Goal: Check status: Check status

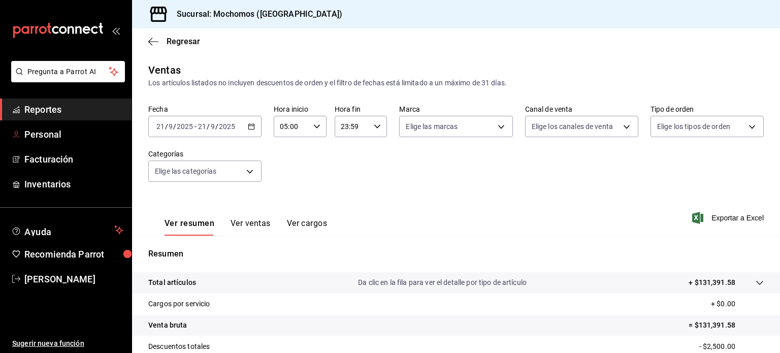
scroll to position [107, 0]
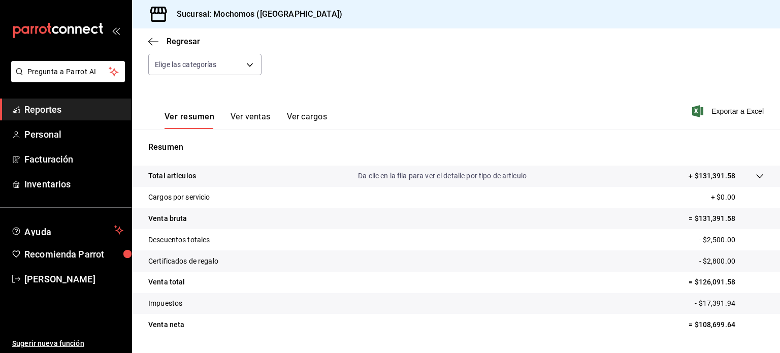
click at [88, 111] on span "Reportes" at bounding box center [73, 110] width 99 height 14
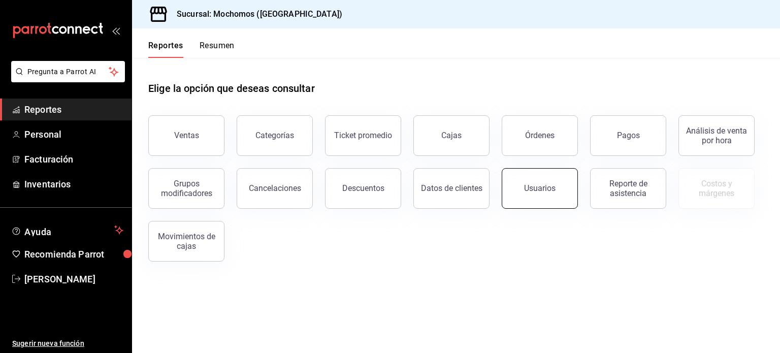
click at [520, 182] on button "Usuarios" at bounding box center [539, 188] width 76 height 41
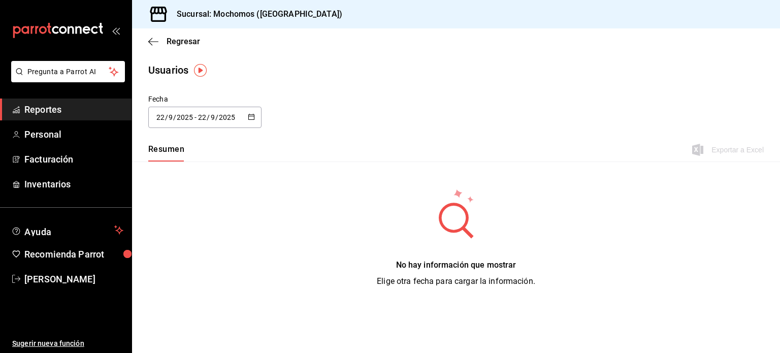
click at [254, 122] on div "[DATE] [DATE] - [DATE] [DATE]" at bounding box center [204, 117] width 113 height 21
click at [207, 261] on li "Rango de fechas" at bounding box center [196, 263] width 96 height 23
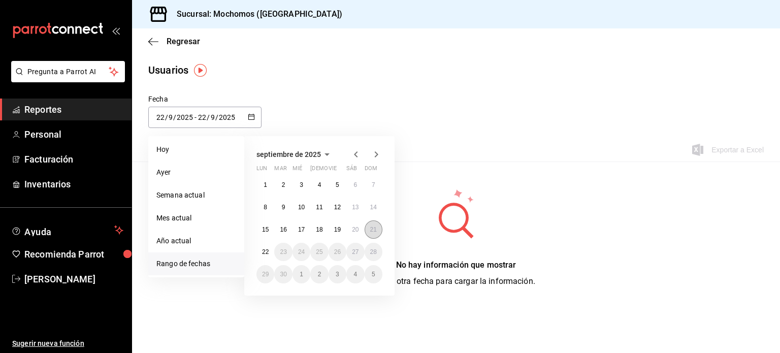
click at [377, 228] on button "21" at bounding box center [373, 229] width 18 height 18
drag, startPoint x: 377, startPoint y: 228, endPoint x: 264, endPoint y: 253, distance: 115.4
click at [264, 253] on div "1 2 3 4 5 6 7 8 9 10 11 12 13 14 15 16 17 18 19 20 21 22 23 24 25 26 27 28 29 3…" at bounding box center [319, 230] width 126 height 108
click at [264, 253] on abbr "22" at bounding box center [265, 251] width 7 height 7
type input "[DATE]"
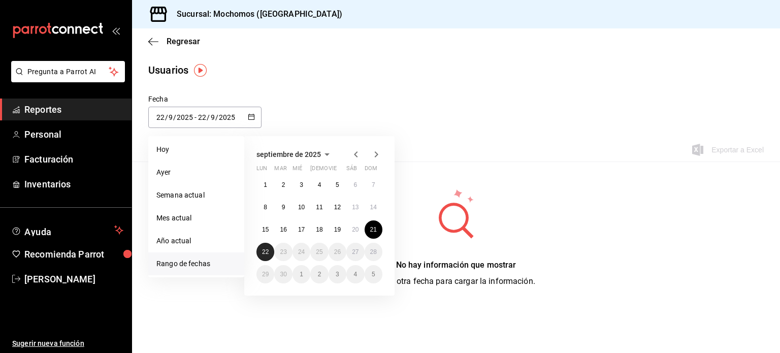
type input "21"
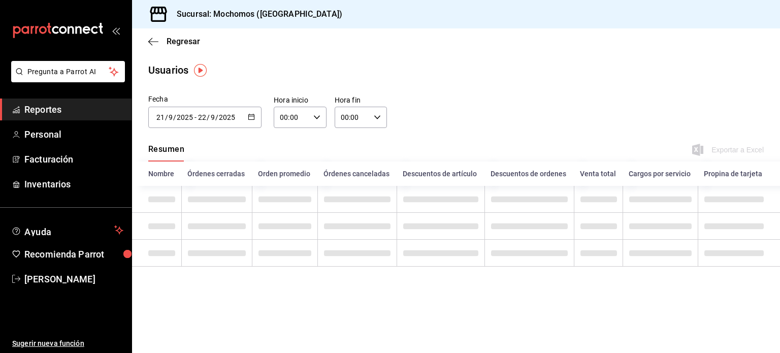
click at [319, 117] on icon "button" at bounding box center [316, 117] width 7 height 7
click at [289, 169] on span "01" at bounding box center [287, 167] width 10 height 8
type input "01:00"
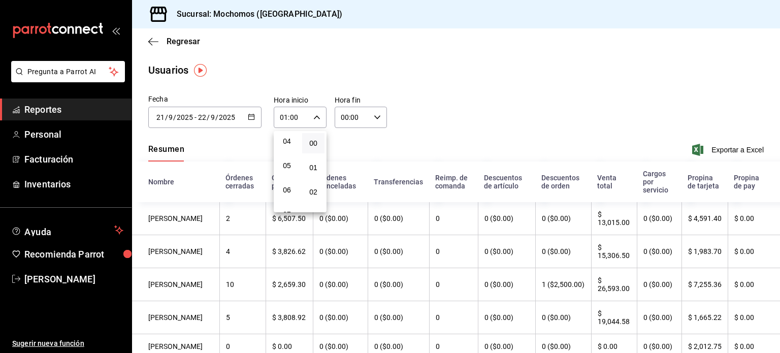
scroll to position [102, 0]
click at [289, 167] on span "05" at bounding box center [287, 163] width 10 height 8
type input "05:00"
click at [374, 111] on div at bounding box center [390, 176] width 780 height 353
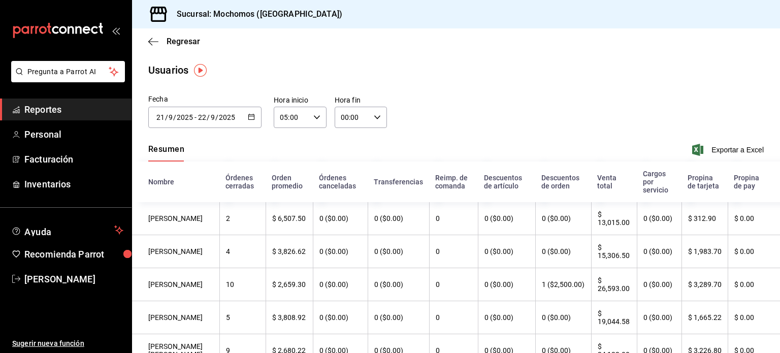
click at [374, 117] on icon "button" at bounding box center [377, 117] width 7 height 7
click at [351, 188] on button "02" at bounding box center [345, 192] width 22 height 20
type input "02:00"
click at [351, 188] on button "03" at bounding box center [348, 196] width 22 height 20
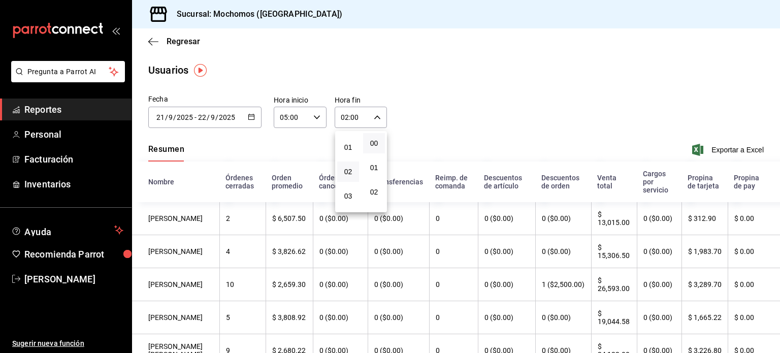
type input "03:00"
click at [666, 89] on div at bounding box center [390, 176] width 780 height 353
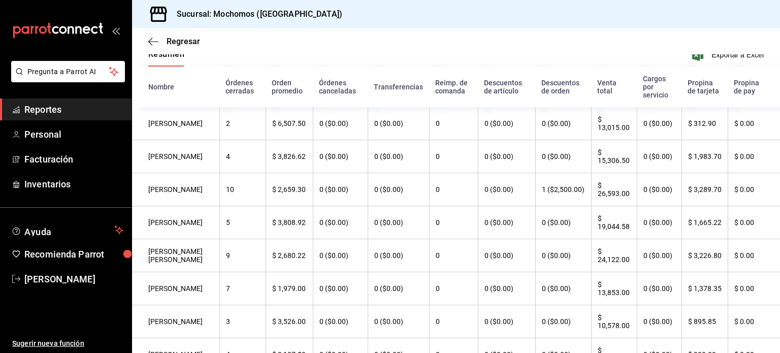
scroll to position [90, 0]
